Goal: Task Accomplishment & Management: Manage account settings

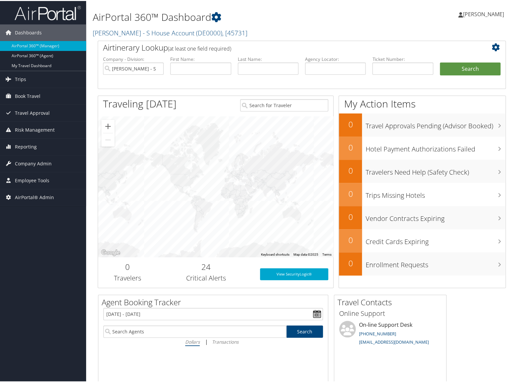
click at [364, 19] on div "[PERSON_NAME] [PERSON_NAME] My Settings Travel Agency Contacts Log Consulting T…" at bounding box center [431, 15] width 172 height 25
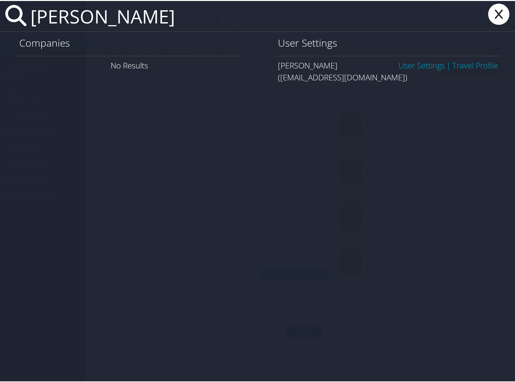
type input "deepak rana"
click at [424, 68] on link "User Settings" at bounding box center [421, 64] width 46 height 11
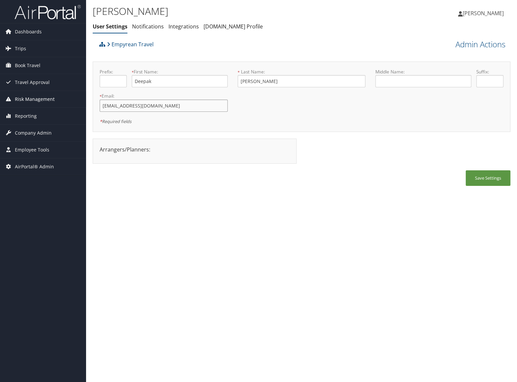
drag, startPoint x: 163, startPoint y: 107, endPoint x: 61, endPoint y: 95, distance: 102.3
click at [61, 95] on div "Dashboards AirPortal 360™ (Manager) AirPortal 360™ (Agent) My Travel Dashboard …" at bounding box center [258, 191] width 517 height 382
click at [322, 49] on div "Empyrean Travel" at bounding box center [250, 47] width 304 height 18
click at [437, 249] on div "Deepak Rana User Settings Notifications Integrations AndavoVacations.com Profil…" at bounding box center [301, 191] width 431 height 382
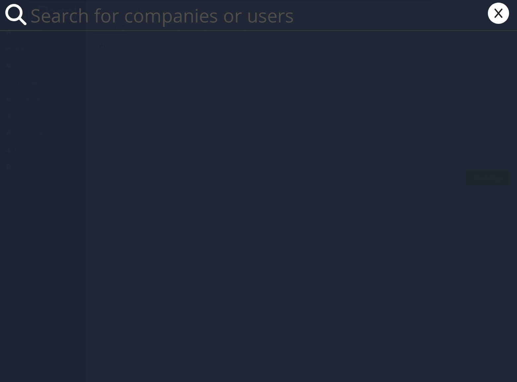
paste input "deepak.rana@live.com"
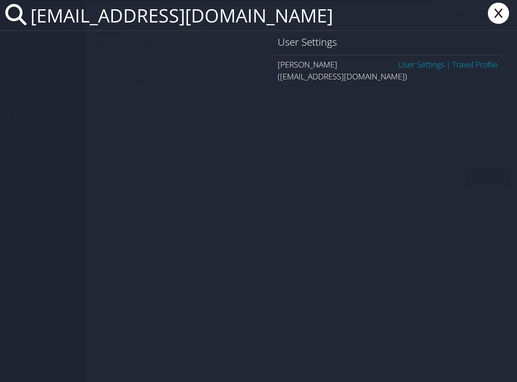
type input "deepak.rana@live.com"
click at [415, 62] on link "User Settings" at bounding box center [421, 64] width 46 height 11
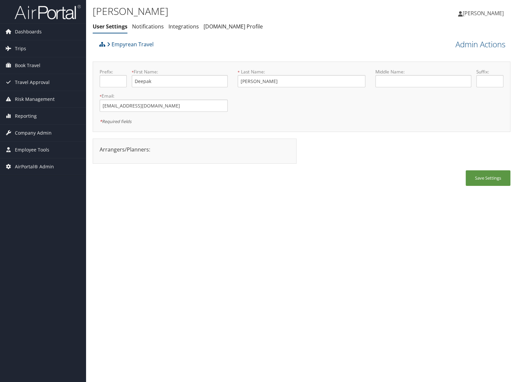
click at [327, 52] on div "Empyrean Travel" at bounding box center [250, 47] width 304 height 18
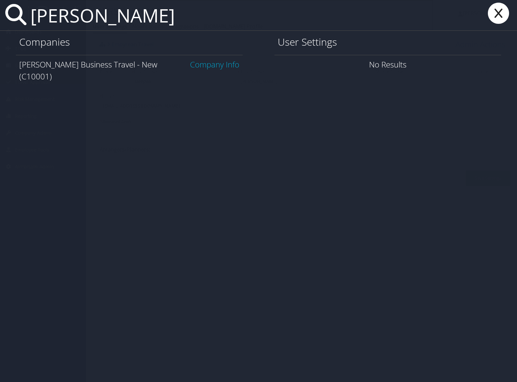
type input "christopherson bu"
click at [218, 66] on link "Company Info" at bounding box center [214, 64] width 49 height 11
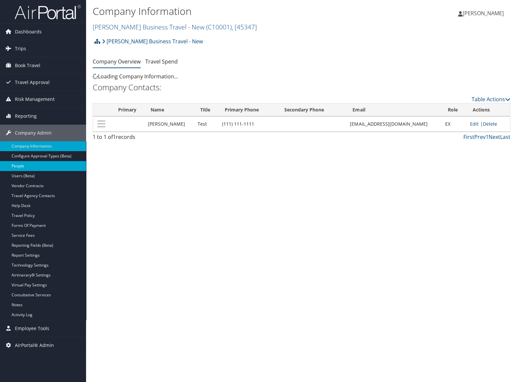
click at [30, 169] on link "People" at bounding box center [43, 166] width 86 height 10
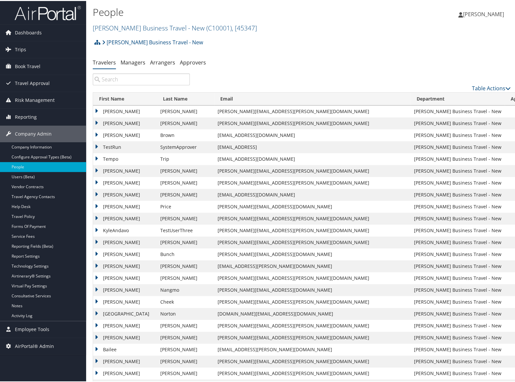
click at [162, 82] on input "search" at bounding box center [141, 78] width 97 height 12
paste input "[EMAIL_ADDRESS][DOMAIN_NAME]"
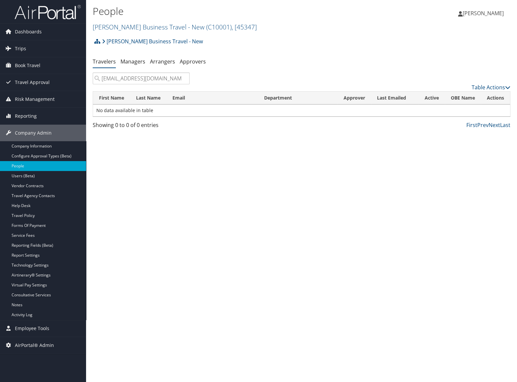
type input "[EMAIL_ADDRESS][DOMAIN_NAME]"
